Goal: Find contact information: Find contact information

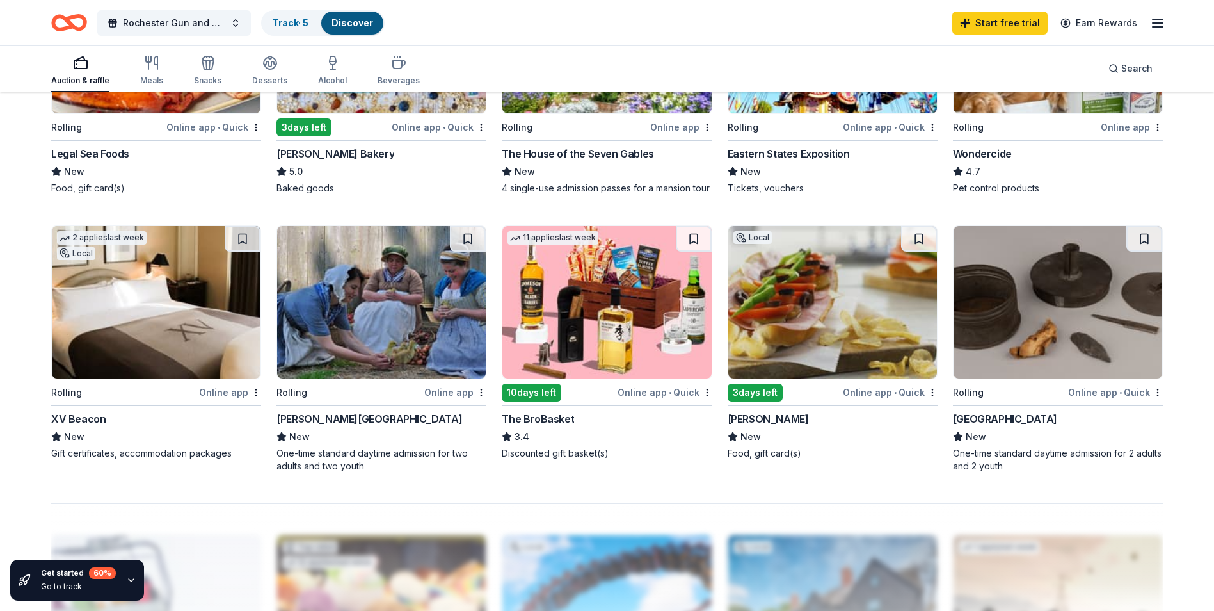
scroll to position [832, 0]
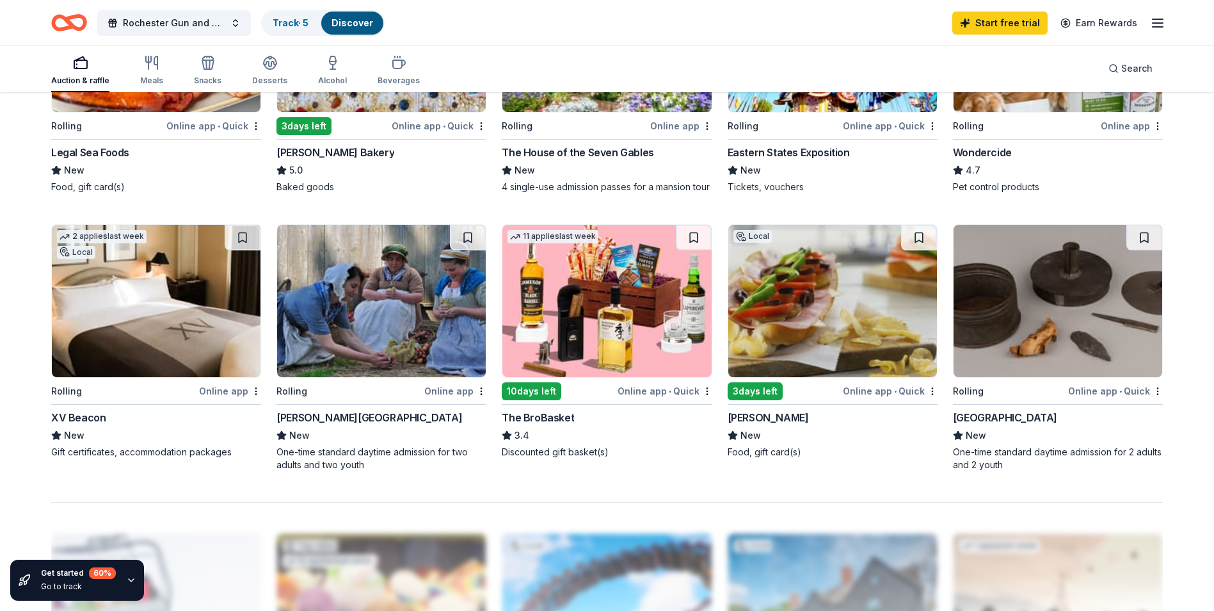
click at [867, 324] on img at bounding box center [833, 301] width 209 height 152
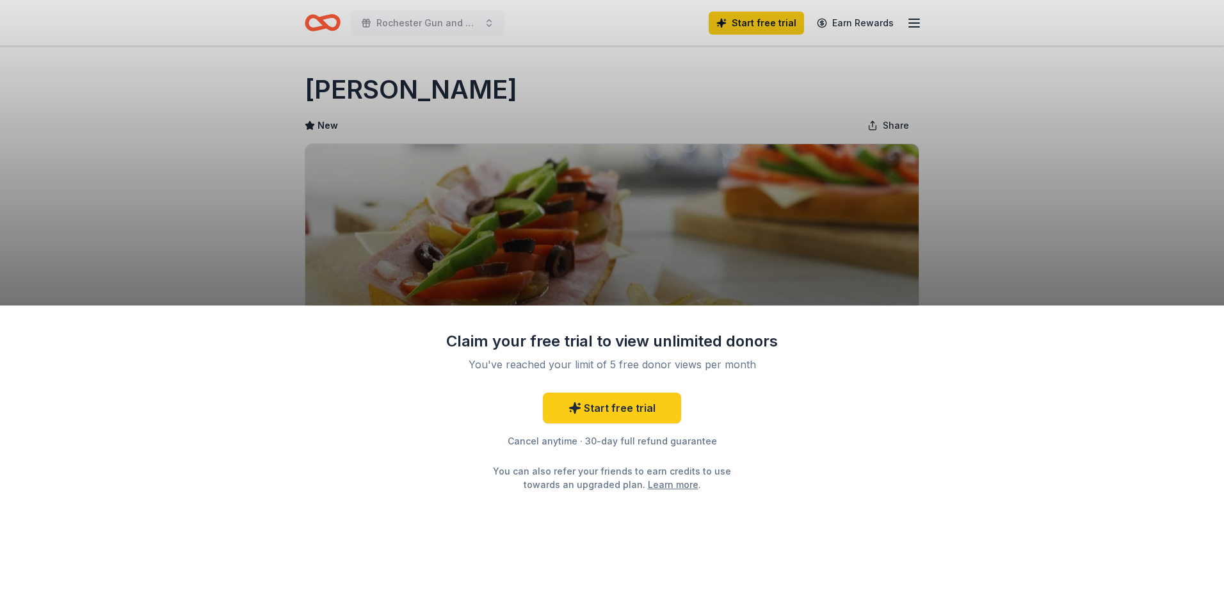
click at [1068, 178] on div "Claim your free trial to view unlimited donors You've reached your limit of 5 f…" at bounding box center [612, 305] width 1224 height 611
